Goal: Complete application form: Complete application form

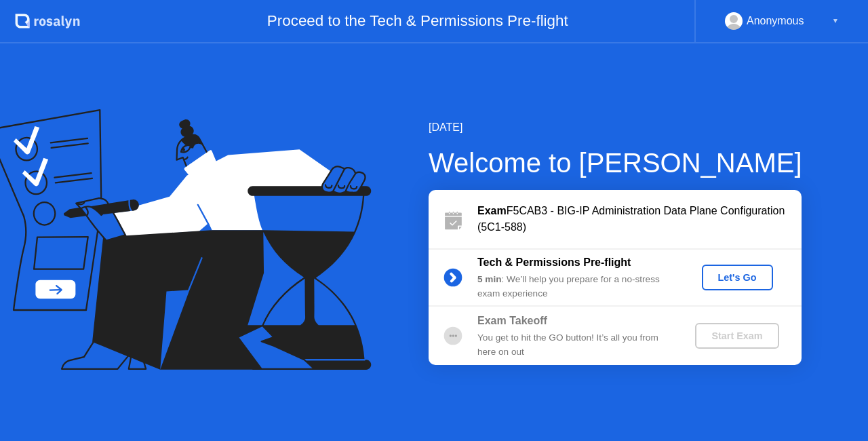
click at [739, 278] on div "Let's Go" at bounding box center [738, 277] width 60 height 11
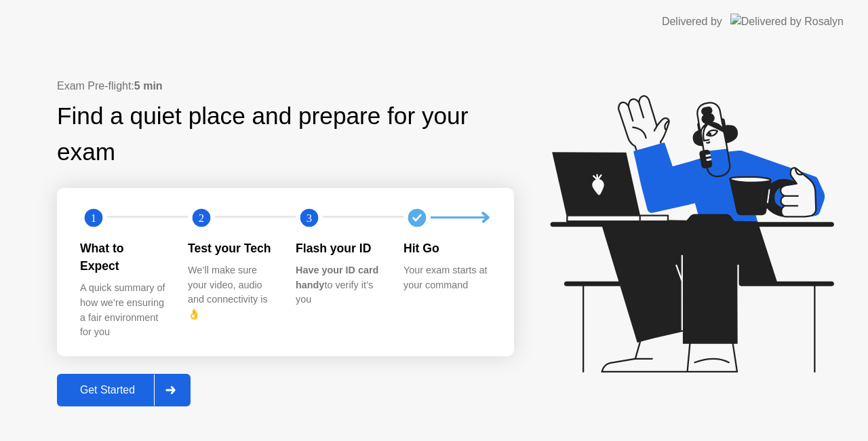
click at [115, 385] on div "Get Started" at bounding box center [107, 390] width 93 height 12
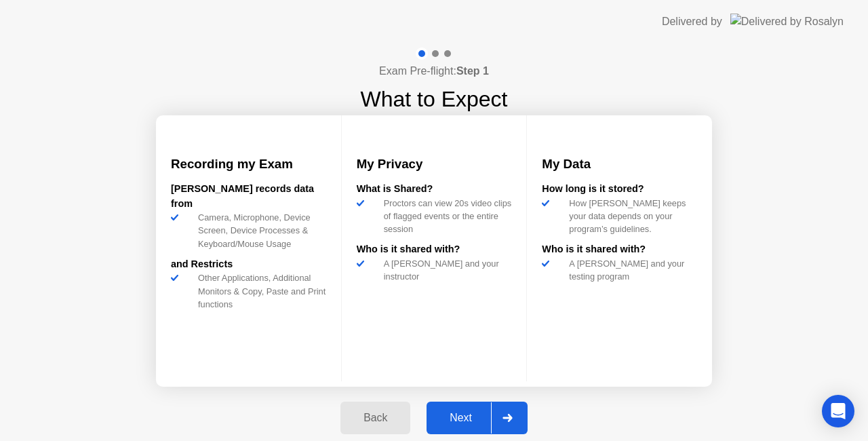
click at [474, 415] on div "Next" at bounding box center [461, 418] width 60 height 12
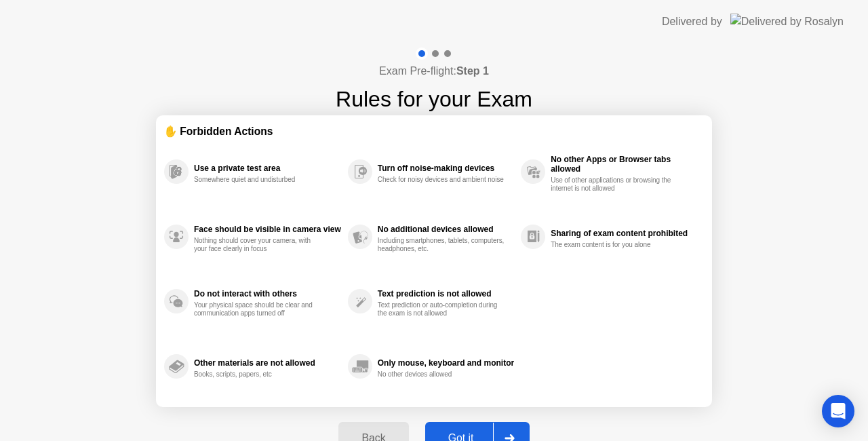
click at [467, 436] on div "Got it" at bounding box center [461, 438] width 64 height 12
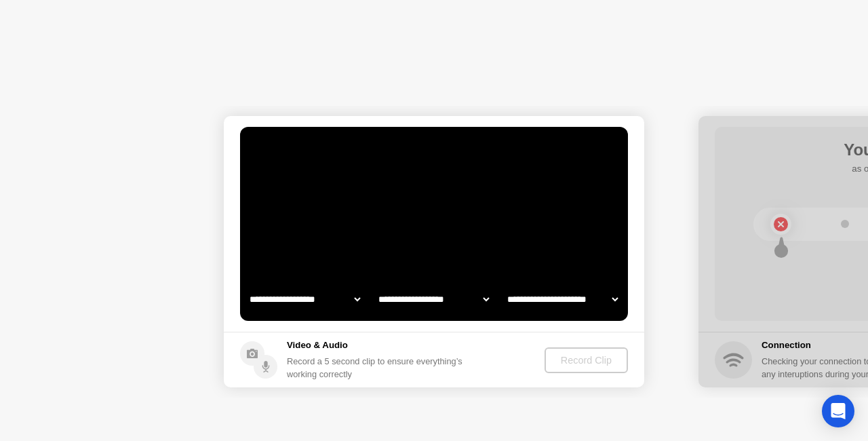
select select "**********"
select select "*******"
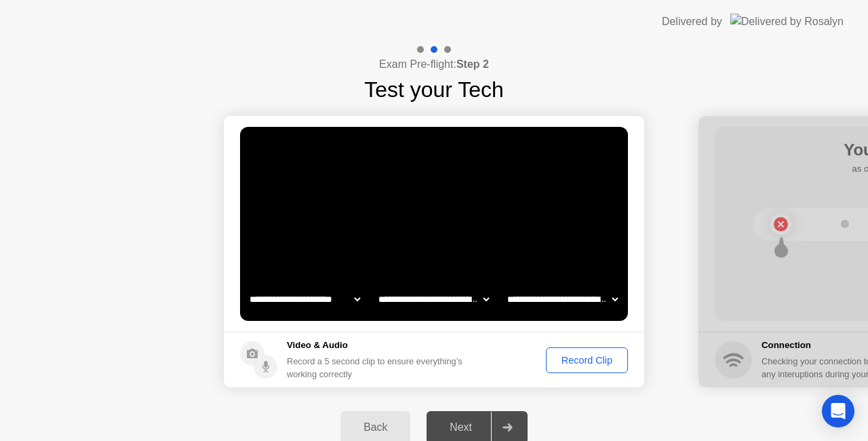
click at [586, 365] on div "Record Clip" at bounding box center [587, 360] width 73 height 11
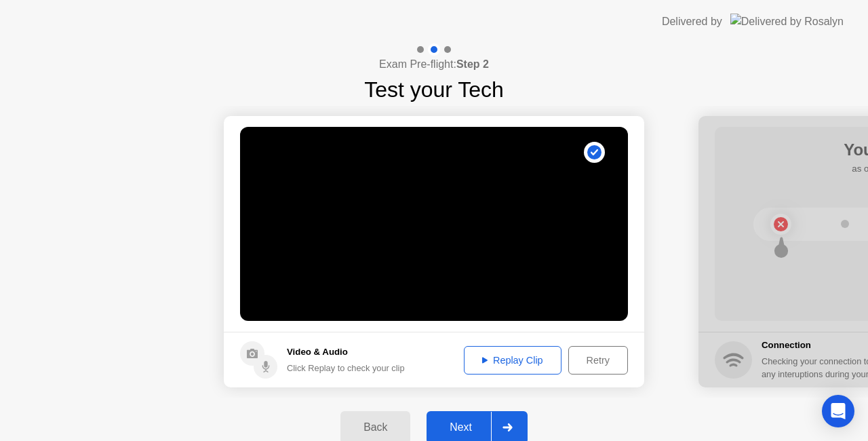
click at [465, 431] on div "Next" at bounding box center [461, 427] width 60 height 12
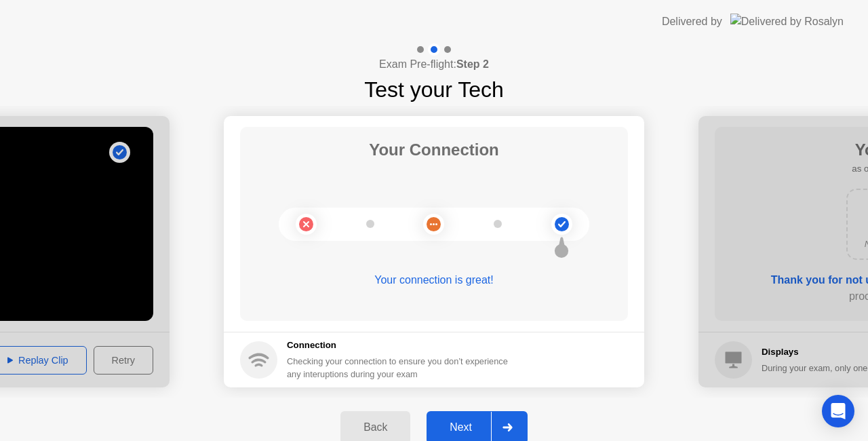
click at [467, 422] on div "Next" at bounding box center [461, 427] width 60 height 12
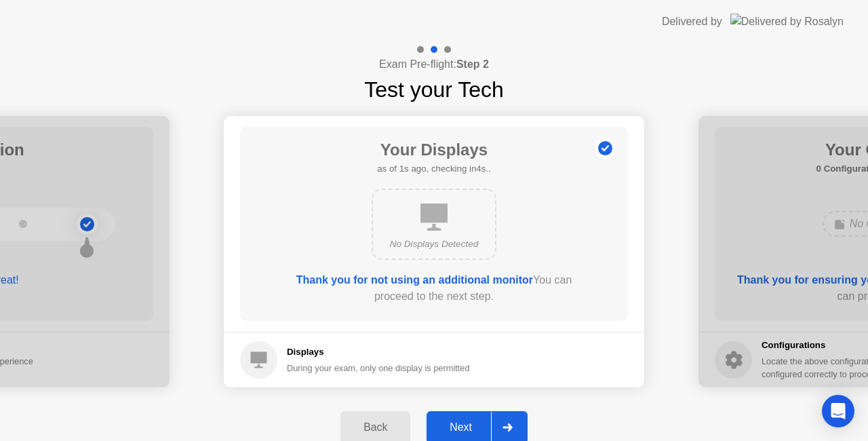
click at [467, 422] on div "Next" at bounding box center [461, 427] width 60 height 12
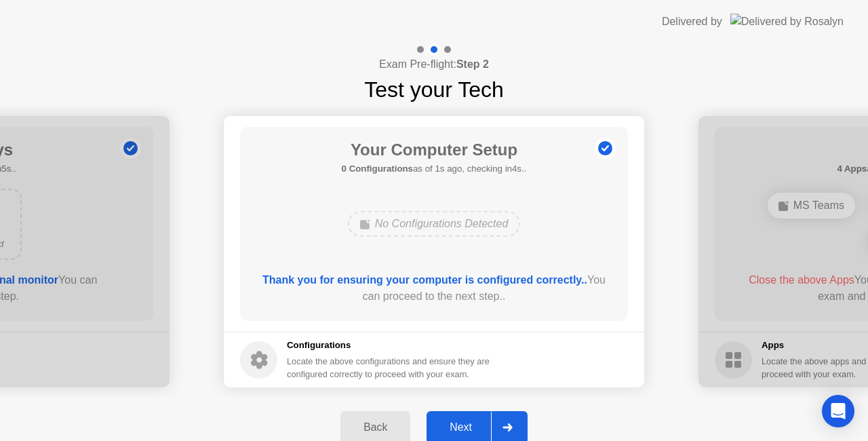
click at [467, 422] on div "Next" at bounding box center [461, 427] width 60 height 12
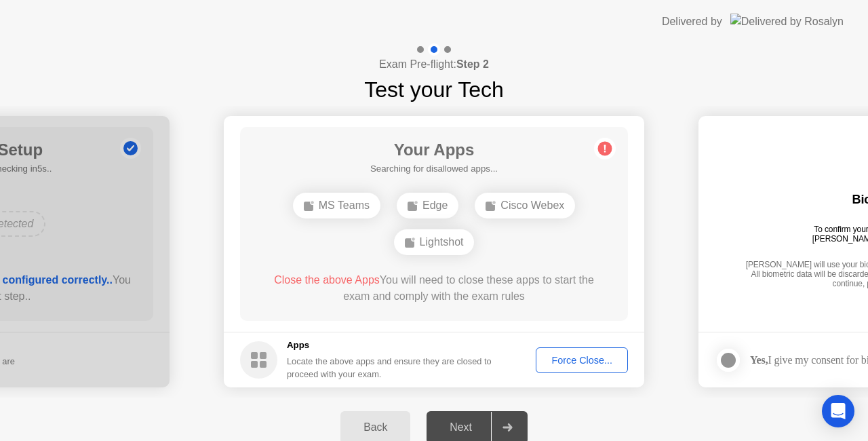
click at [579, 365] on div "Force Close..." at bounding box center [582, 360] width 83 height 11
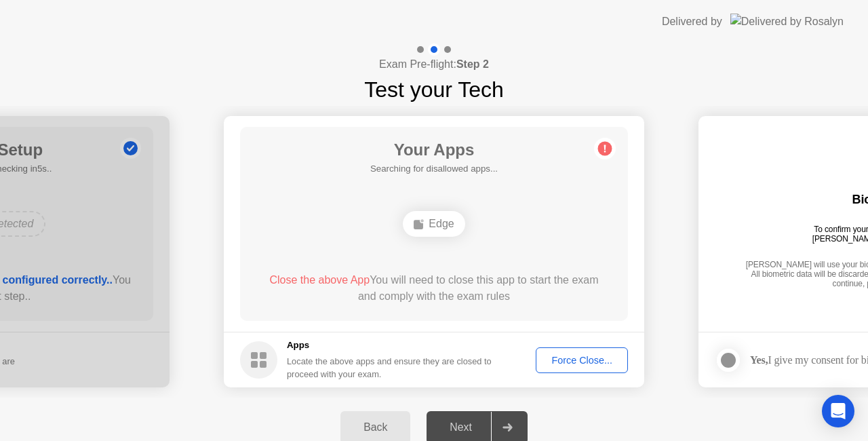
click at [606, 150] on circle at bounding box center [605, 149] width 14 height 14
click at [538, 216] on div "Edge" at bounding box center [434, 224] width 311 height 37
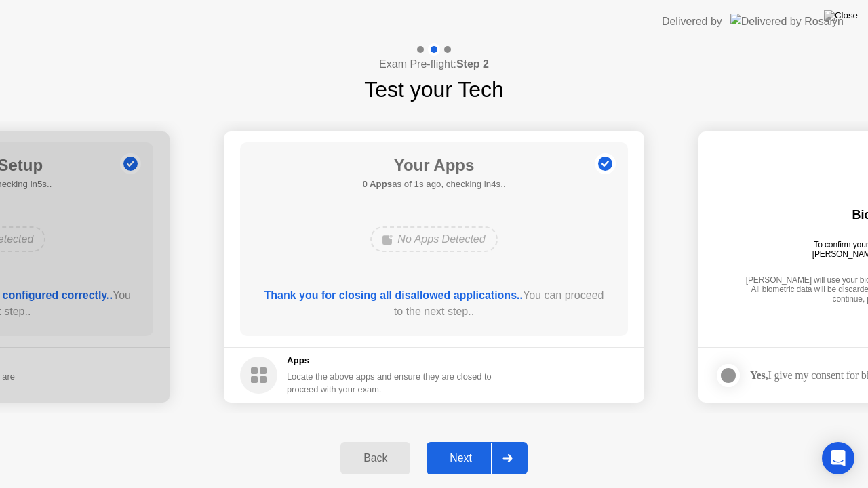
click at [463, 440] on div "Next" at bounding box center [461, 459] width 60 height 12
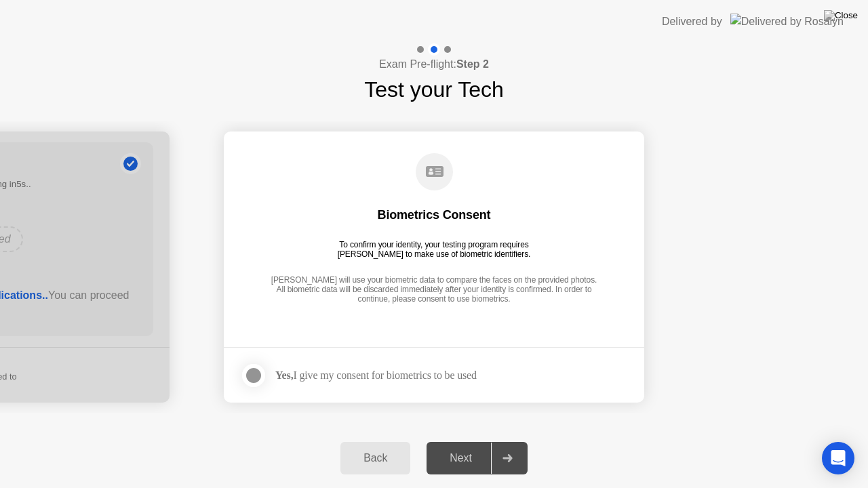
click at [383, 374] on div "Yes, I give my consent for biometrics to be used" at bounding box center [375, 375] width 201 height 13
click at [246, 373] on div at bounding box center [254, 376] width 16 height 16
click at [465, 440] on div "Next" at bounding box center [461, 459] width 60 height 12
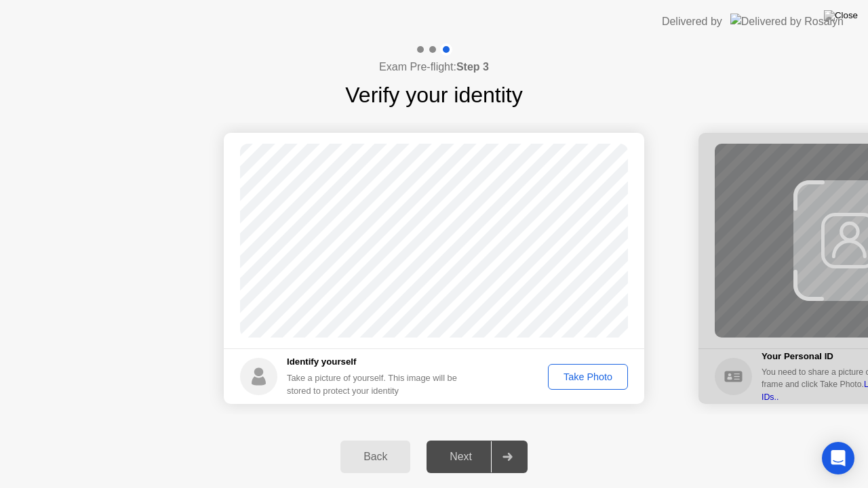
click at [588, 383] on div "Take Photo" at bounding box center [588, 377] width 71 height 11
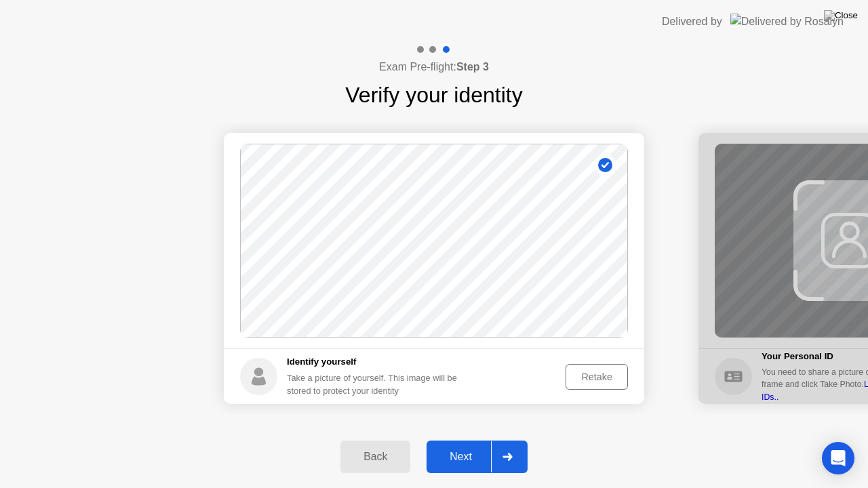
click at [472, 440] on button "Next" at bounding box center [477, 457] width 101 height 33
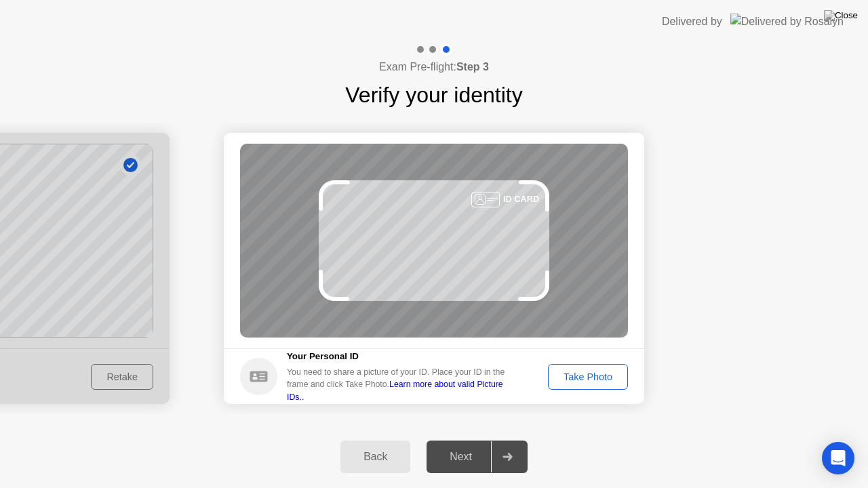
click at [579, 383] on div "Take Photo" at bounding box center [588, 377] width 71 height 11
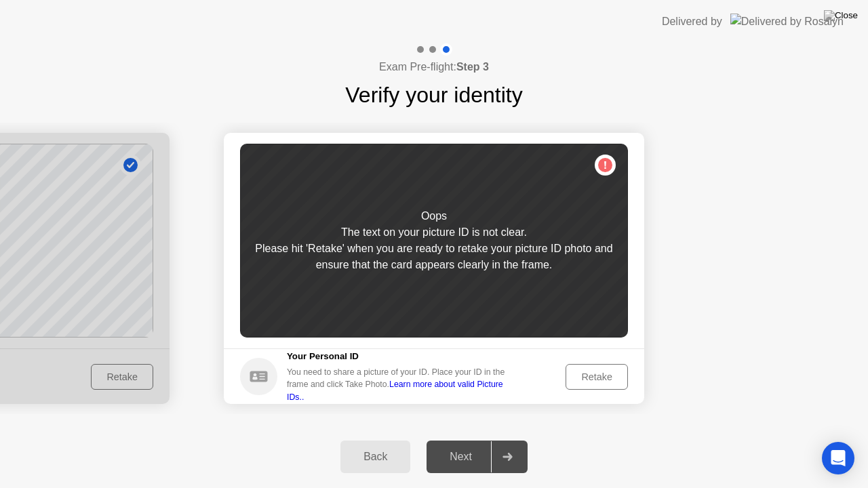
click at [579, 383] on div "Retake" at bounding box center [597, 377] width 53 height 11
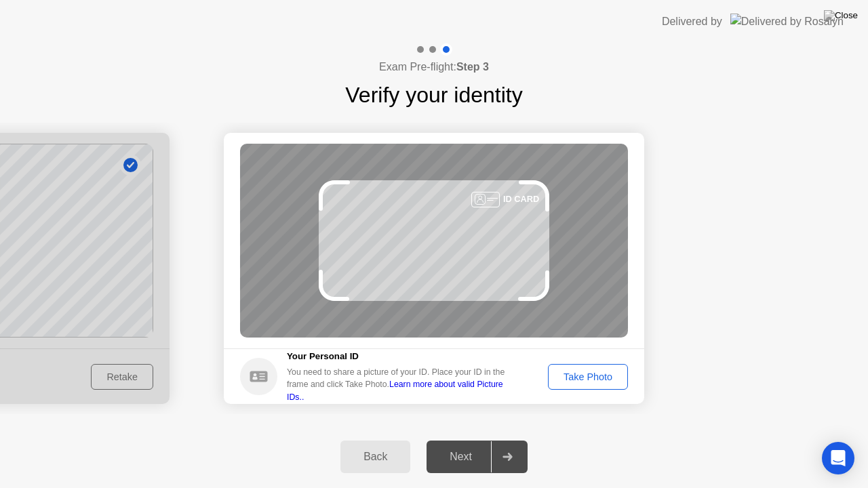
click at [579, 383] on div "Take Photo" at bounding box center [588, 377] width 71 height 11
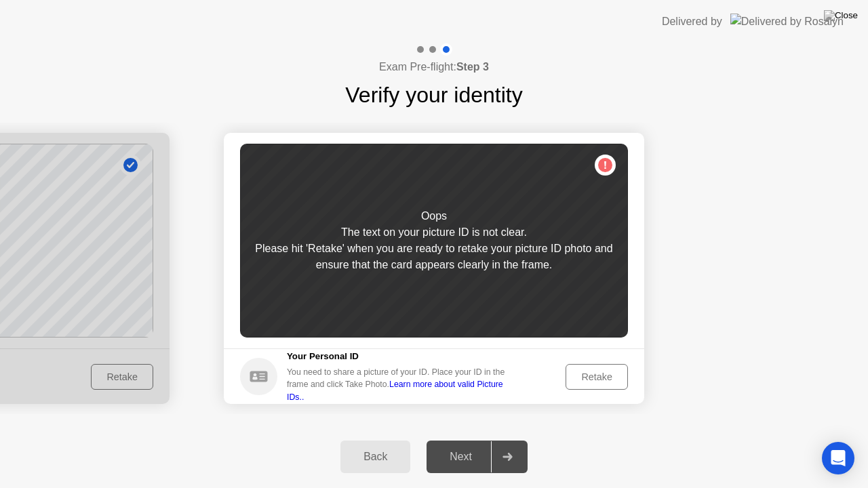
click at [579, 383] on div "Retake" at bounding box center [597, 377] width 53 height 11
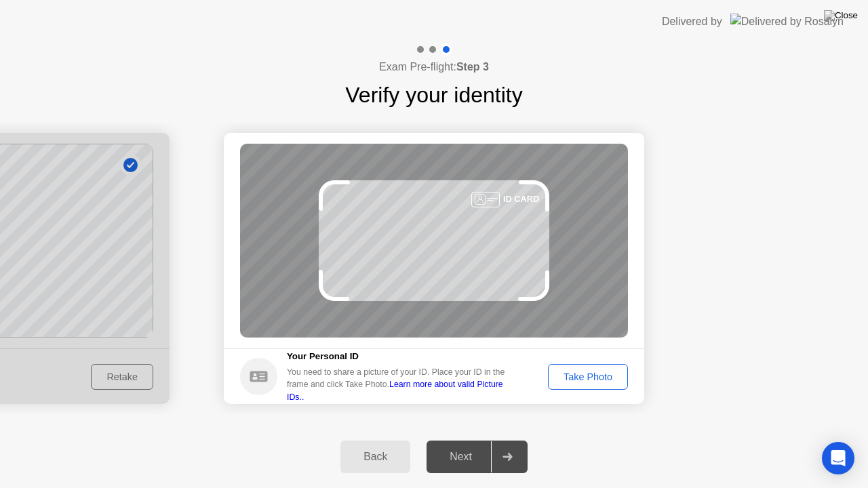
click at [579, 383] on div "Take Photo" at bounding box center [588, 377] width 71 height 11
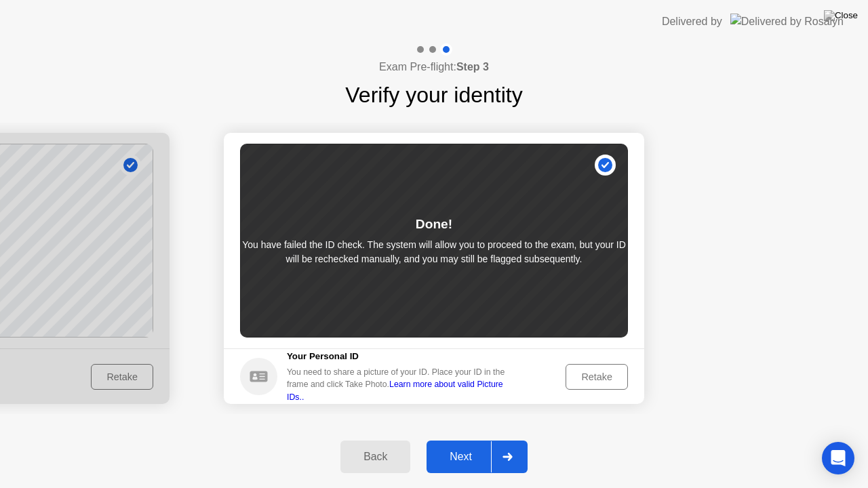
click at [598, 382] on div "Retake" at bounding box center [597, 377] width 53 height 11
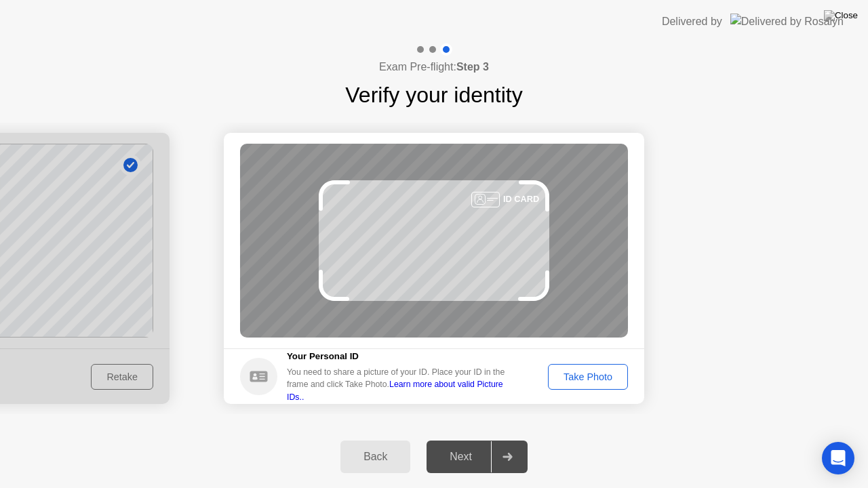
click at [612, 372] on div "Take Photo" at bounding box center [588, 377] width 71 height 11
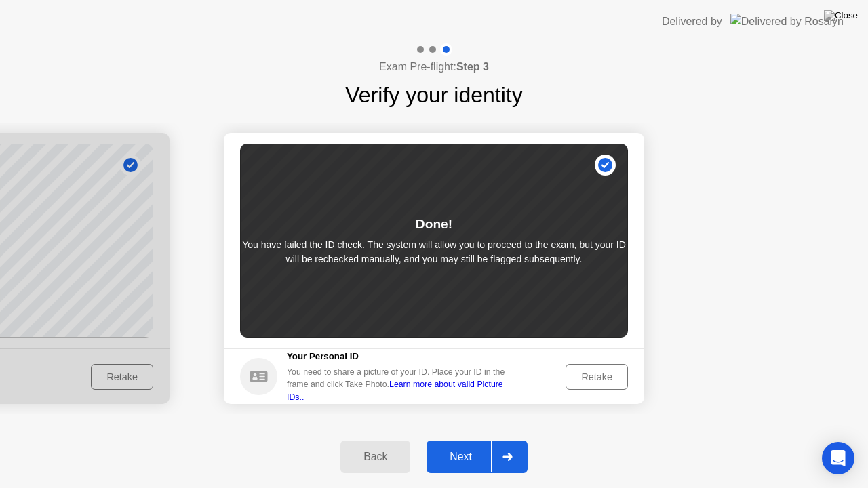
click at [457, 440] on button "Next" at bounding box center [477, 457] width 101 height 33
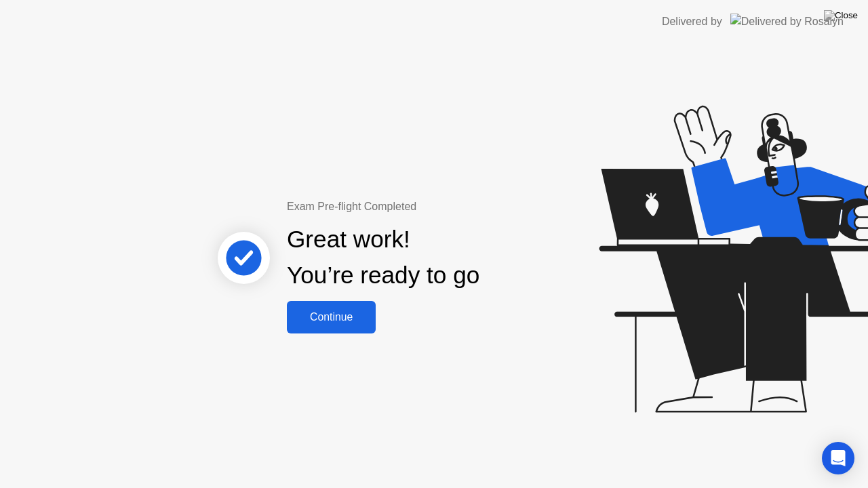
click at [349, 320] on div "Continue" at bounding box center [331, 317] width 81 height 12
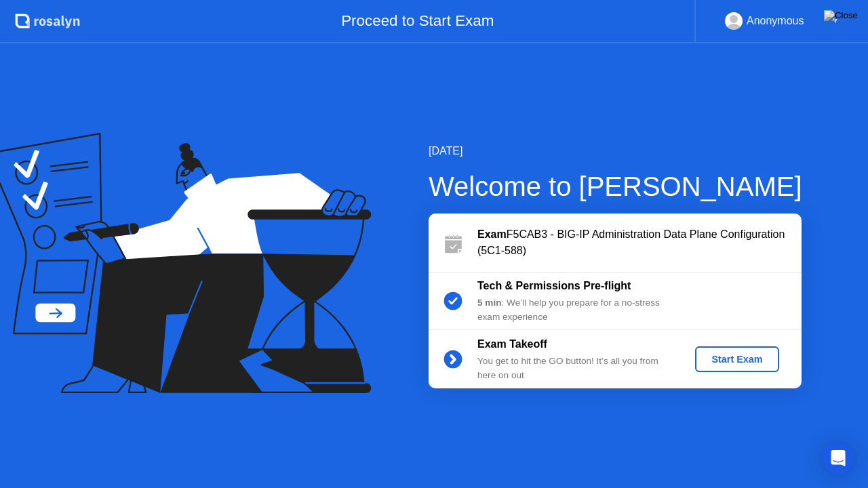
click at [735, 369] on button "Start Exam" at bounding box center [736, 360] width 83 height 26
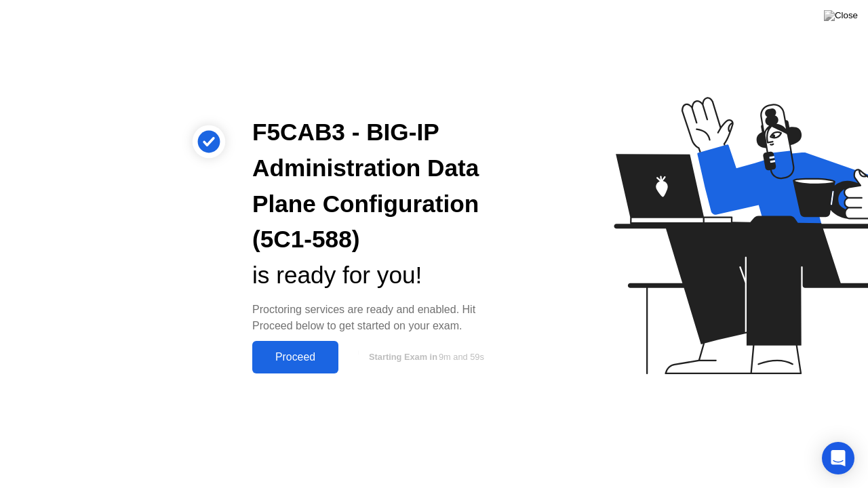
click at [327, 343] on button "Proceed" at bounding box center [295, 357] width 86 height 33
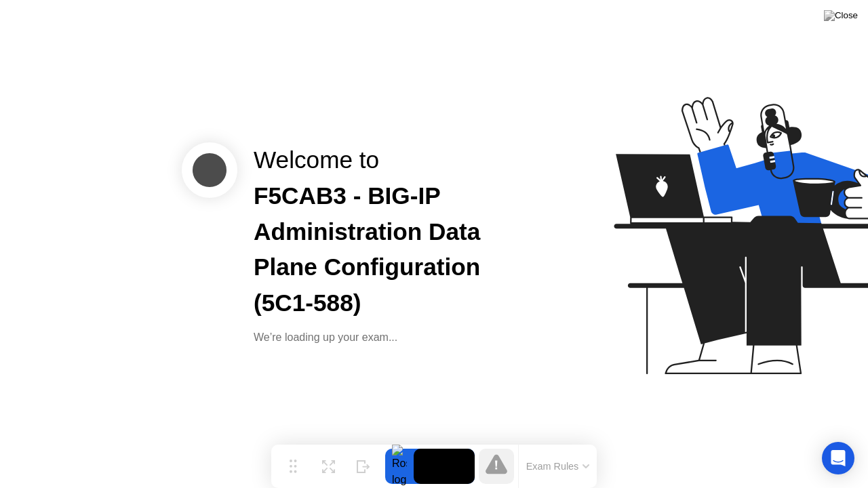
click at [412, 289] on div "F5CAB3 - BIG-IP Administration Data Plane Configuration (5C1-588)" at bounding box center [379, 249] width 251 height 143
